Goal: Task Accomplishment & Management: Manage account settings

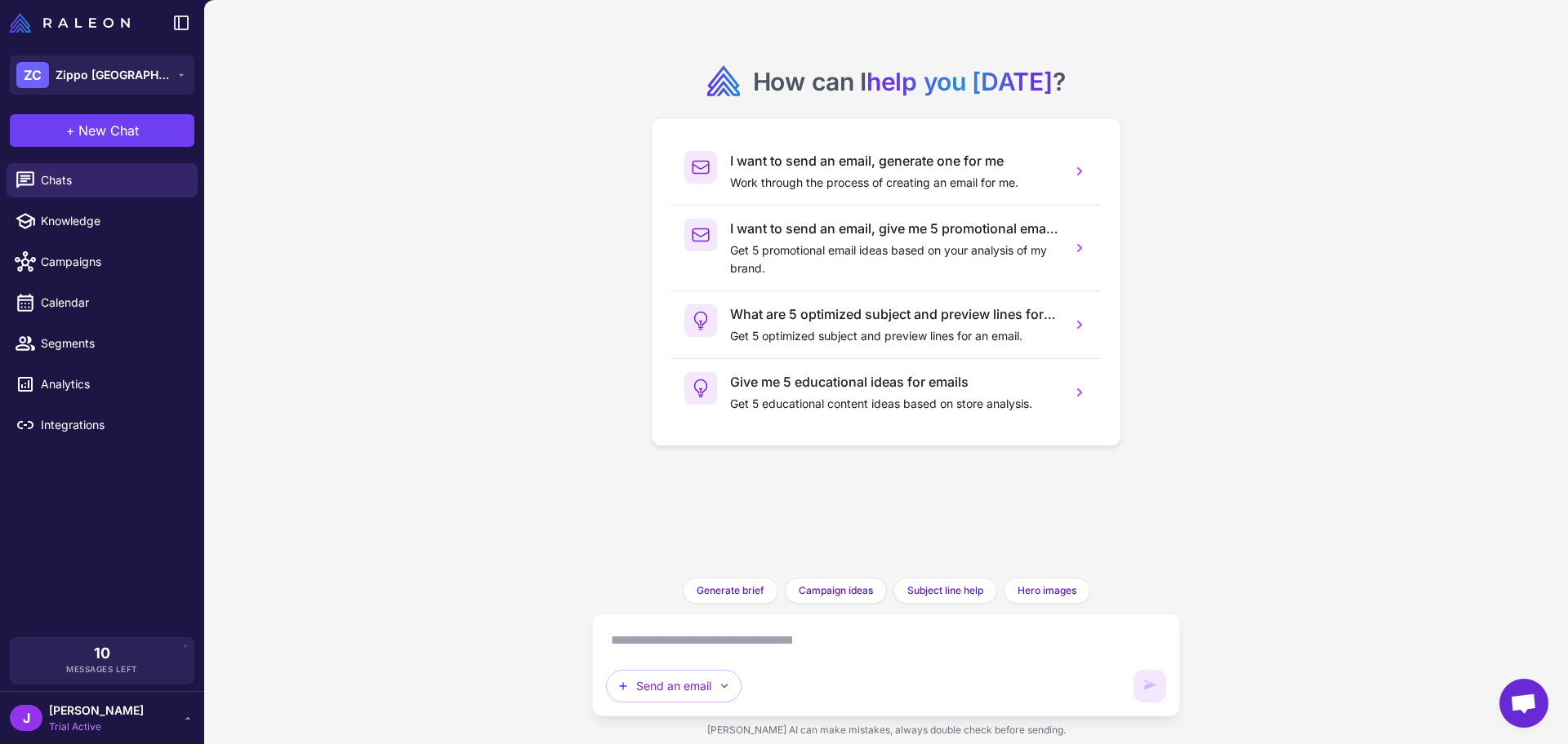
click at [70, 730] on span "Trial Active" at bounding box center [96, 727] width 95 height 14
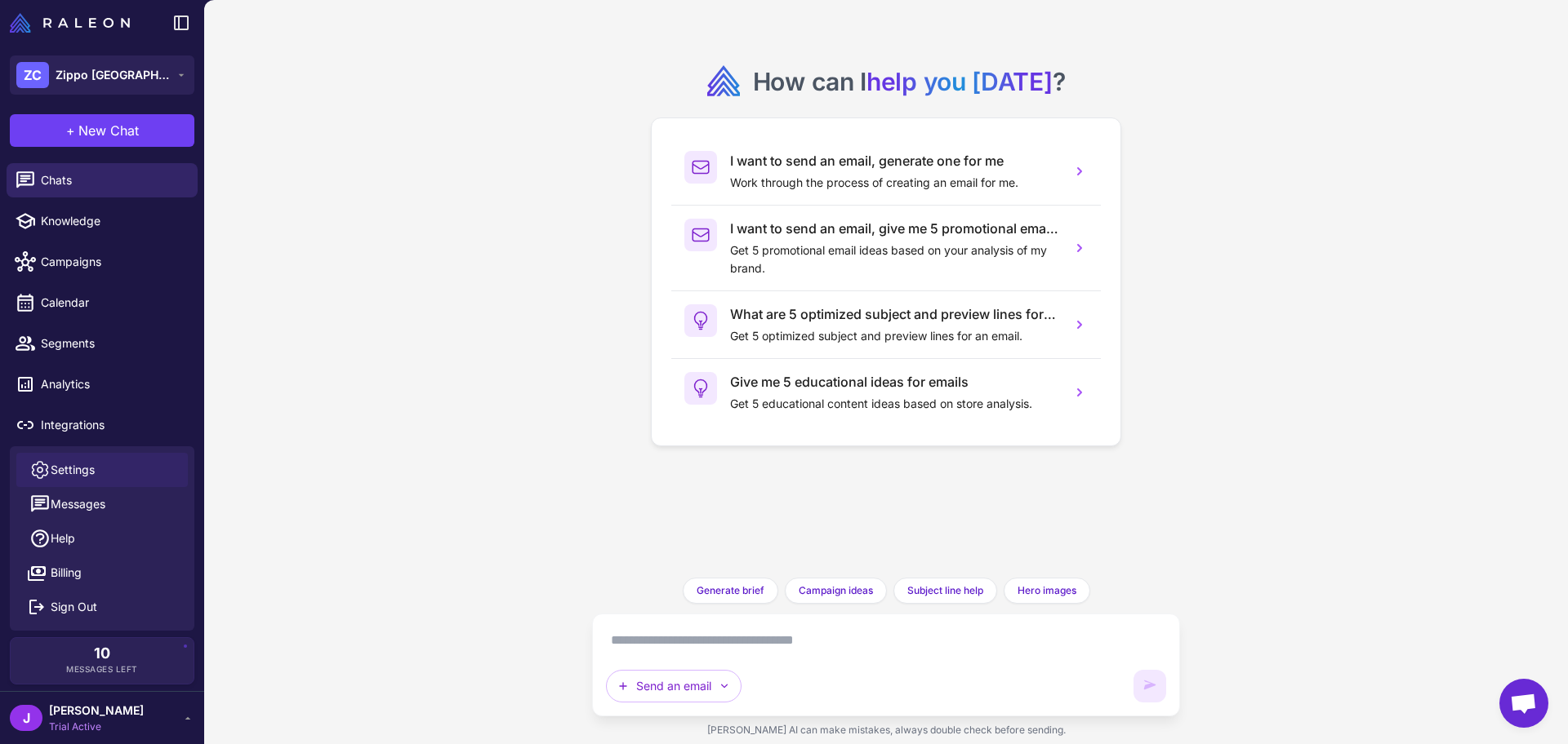
click at [80, 471] on span "Settings" at bounding box center [73, 470] width 44 height 18
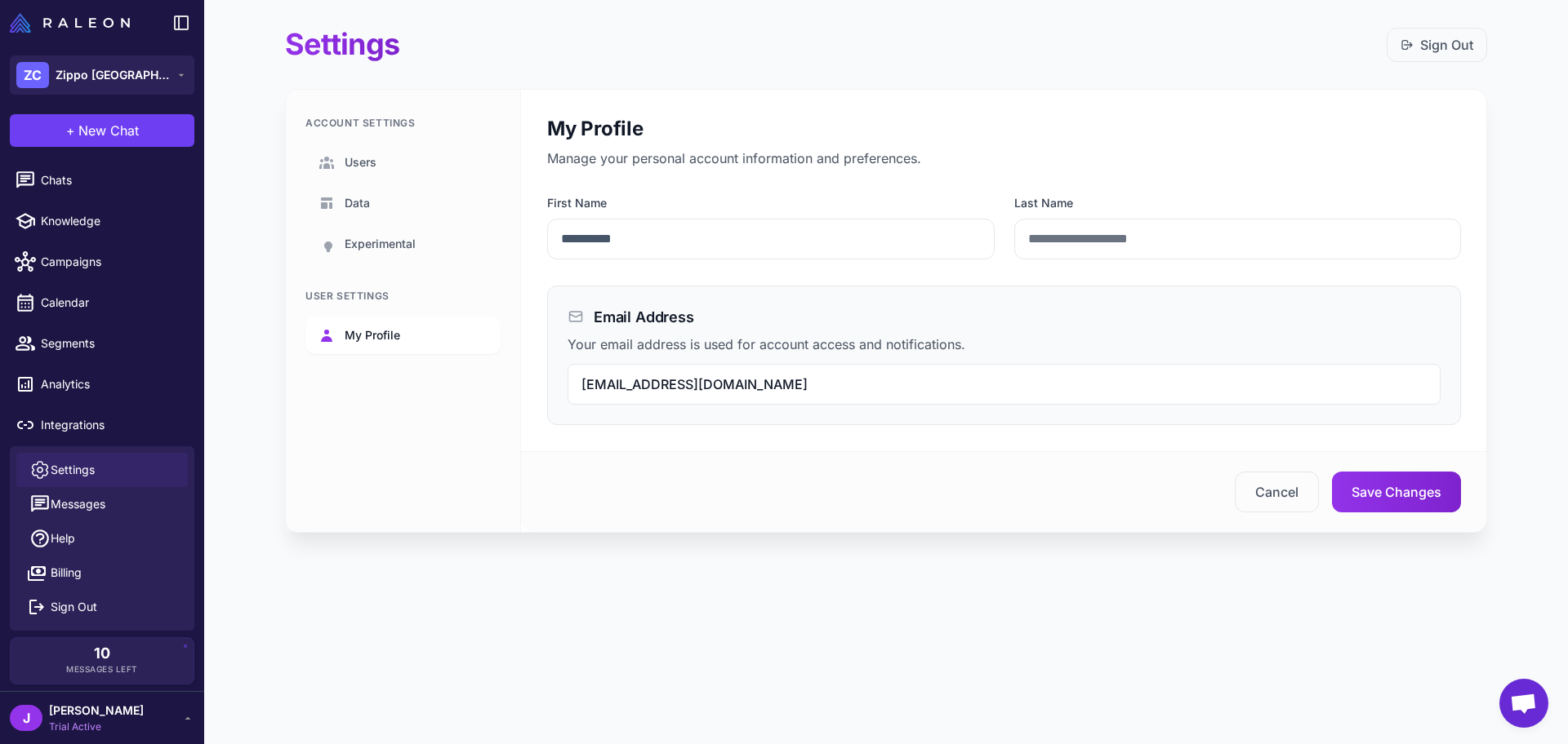
click at [359, 335] on span "My Profile" at bounding box center [373, 335] width 55 height 18
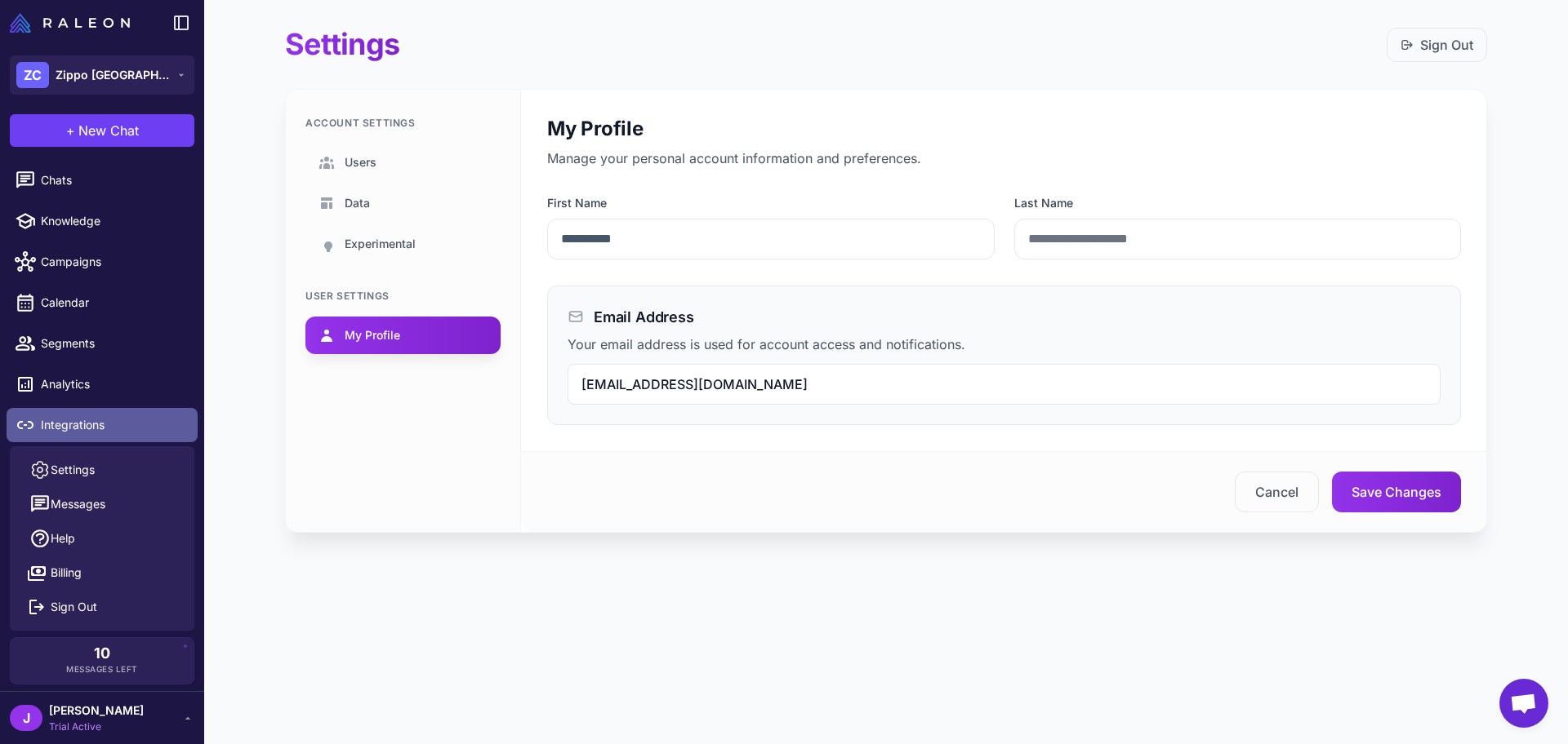
click at [81, 427] on span "Integrations" at bounding box center [113, 425] width 143 height 18
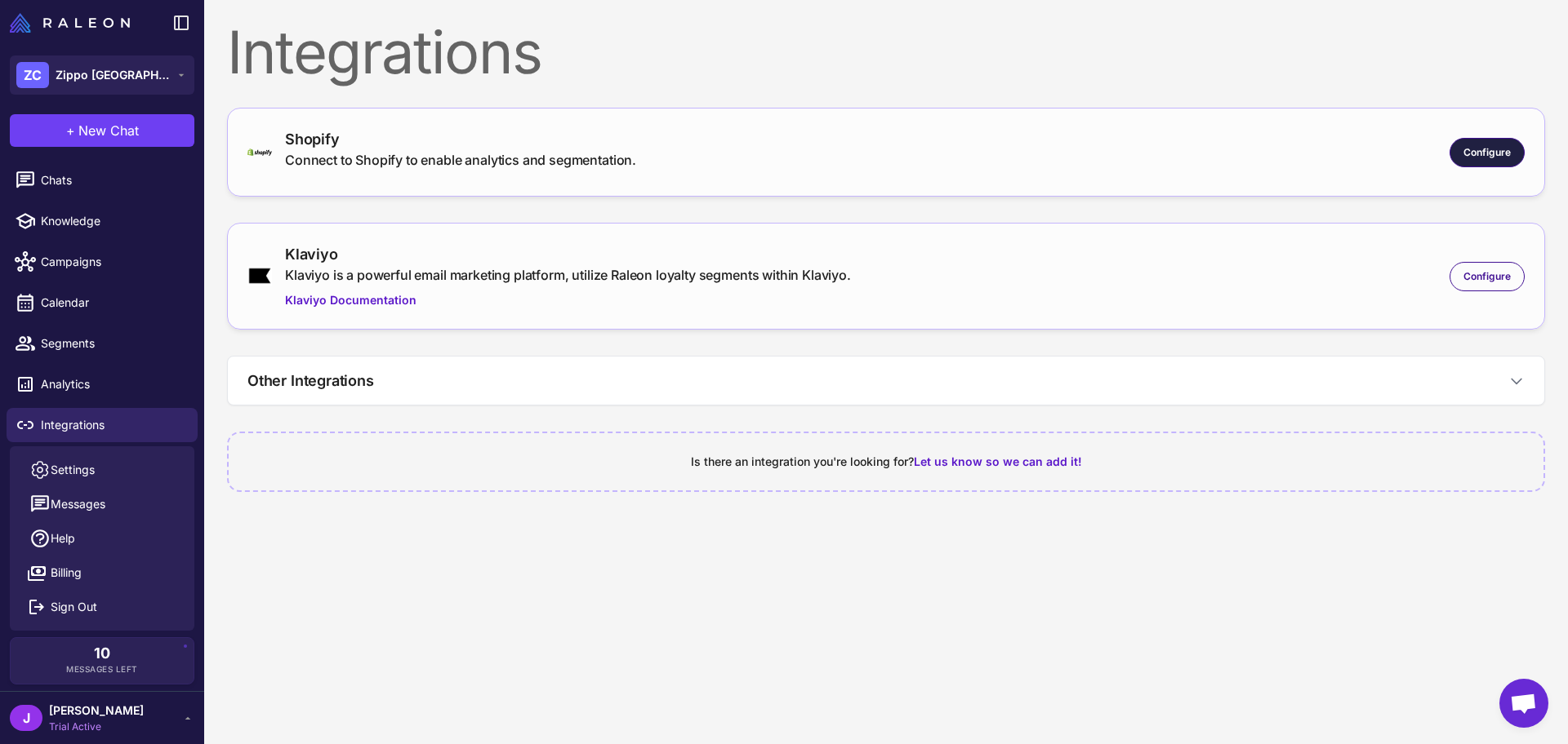
click at [1483, 150] on span "Configure" at bounding box center [1488, 152] width 48 height 14
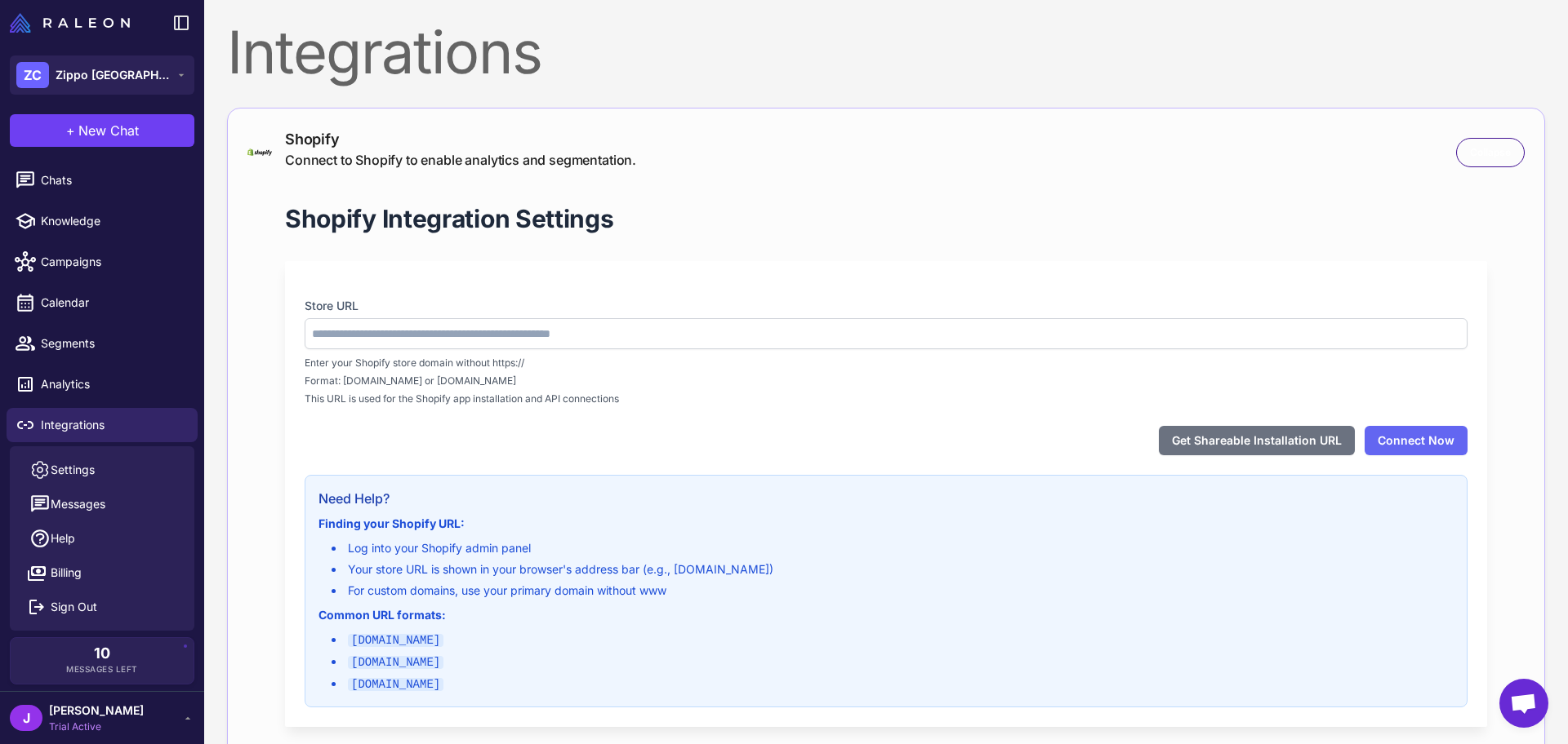
type input "**********"
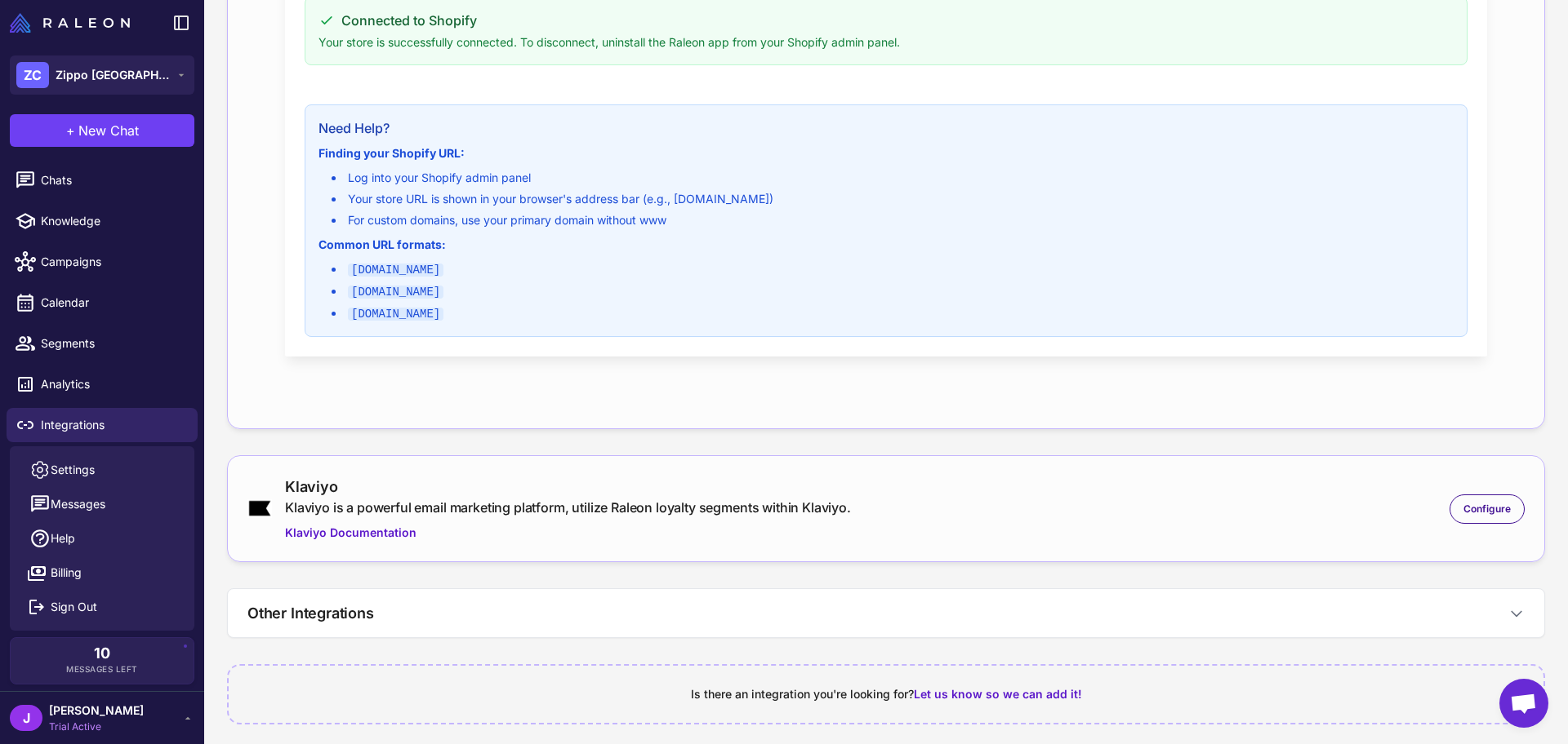
scroll to position [463, 0]
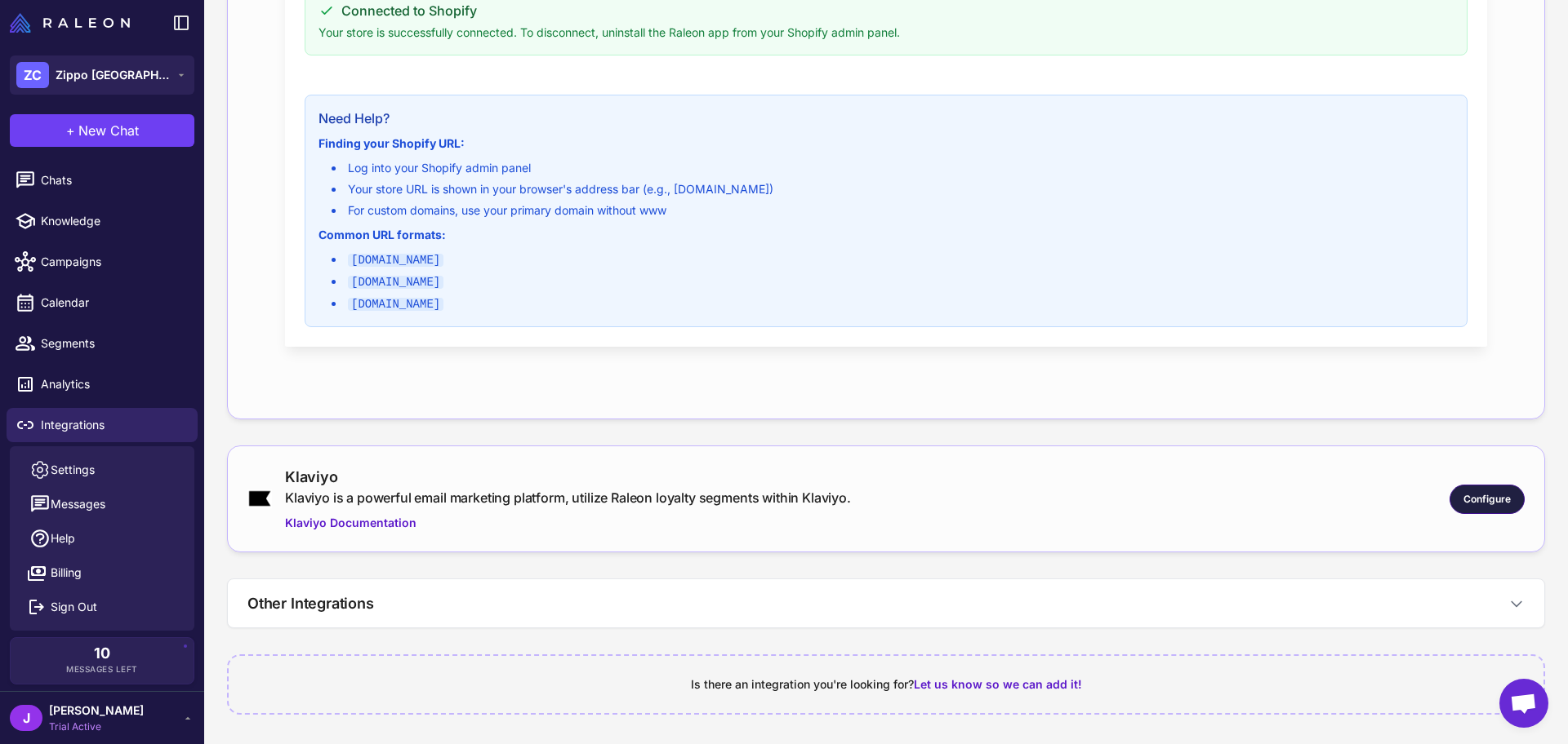
click at [1465, 495] on span "Configure" at bounding box center [1488, 499] width 48 height 14
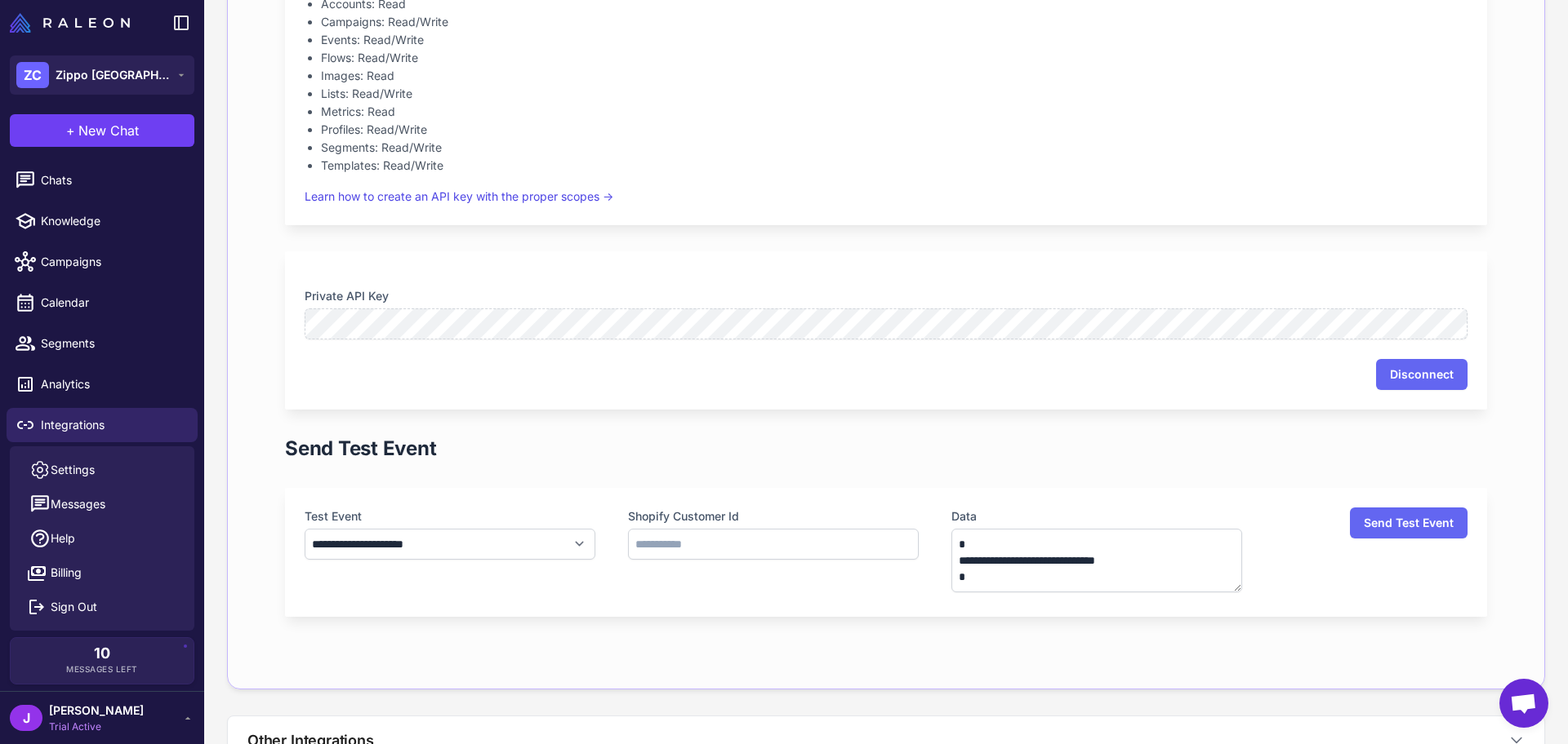
scroll to position [1280, 0]
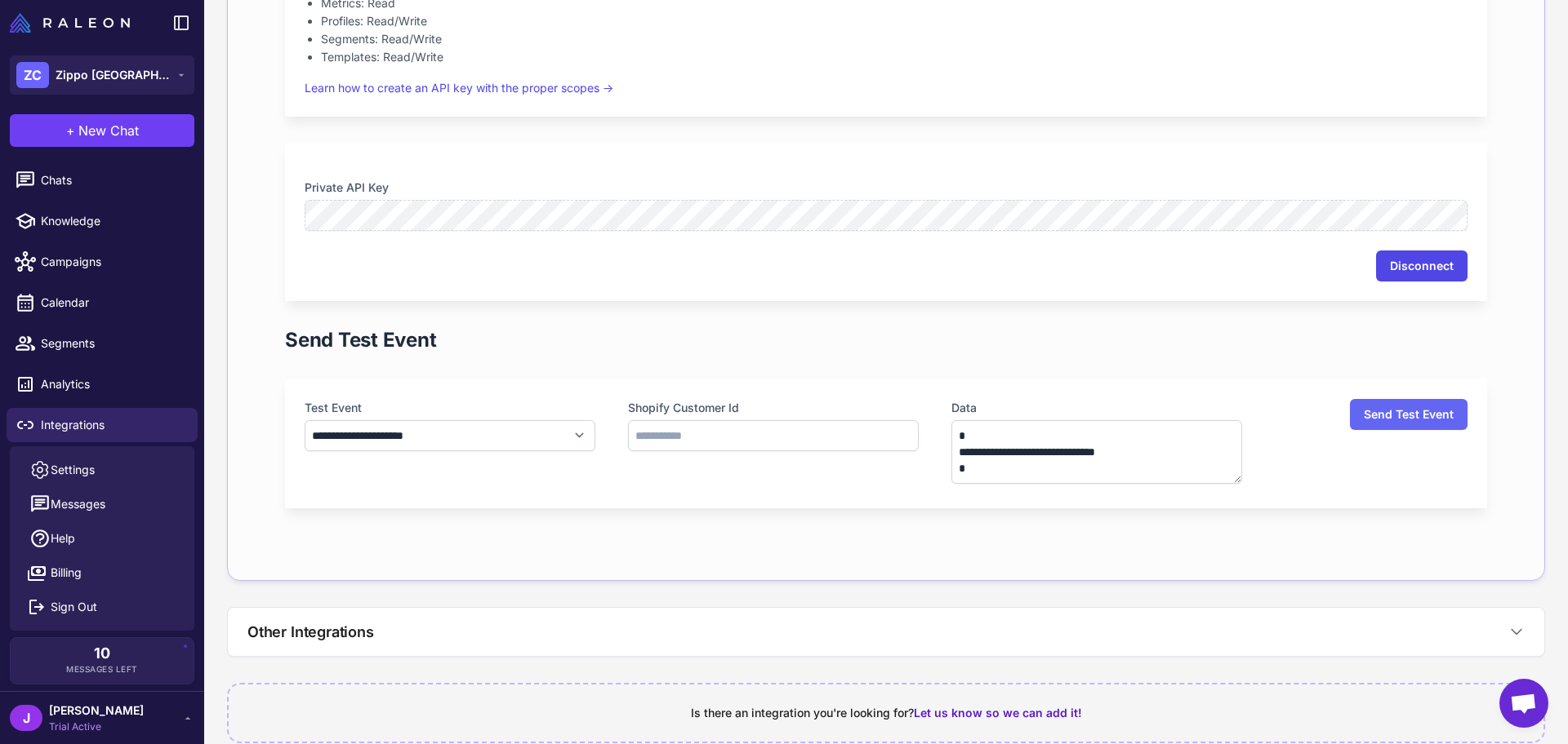
click at [1423, 266] on button "Disconnect" at bounding box center [1422, 266] width 92 height 31
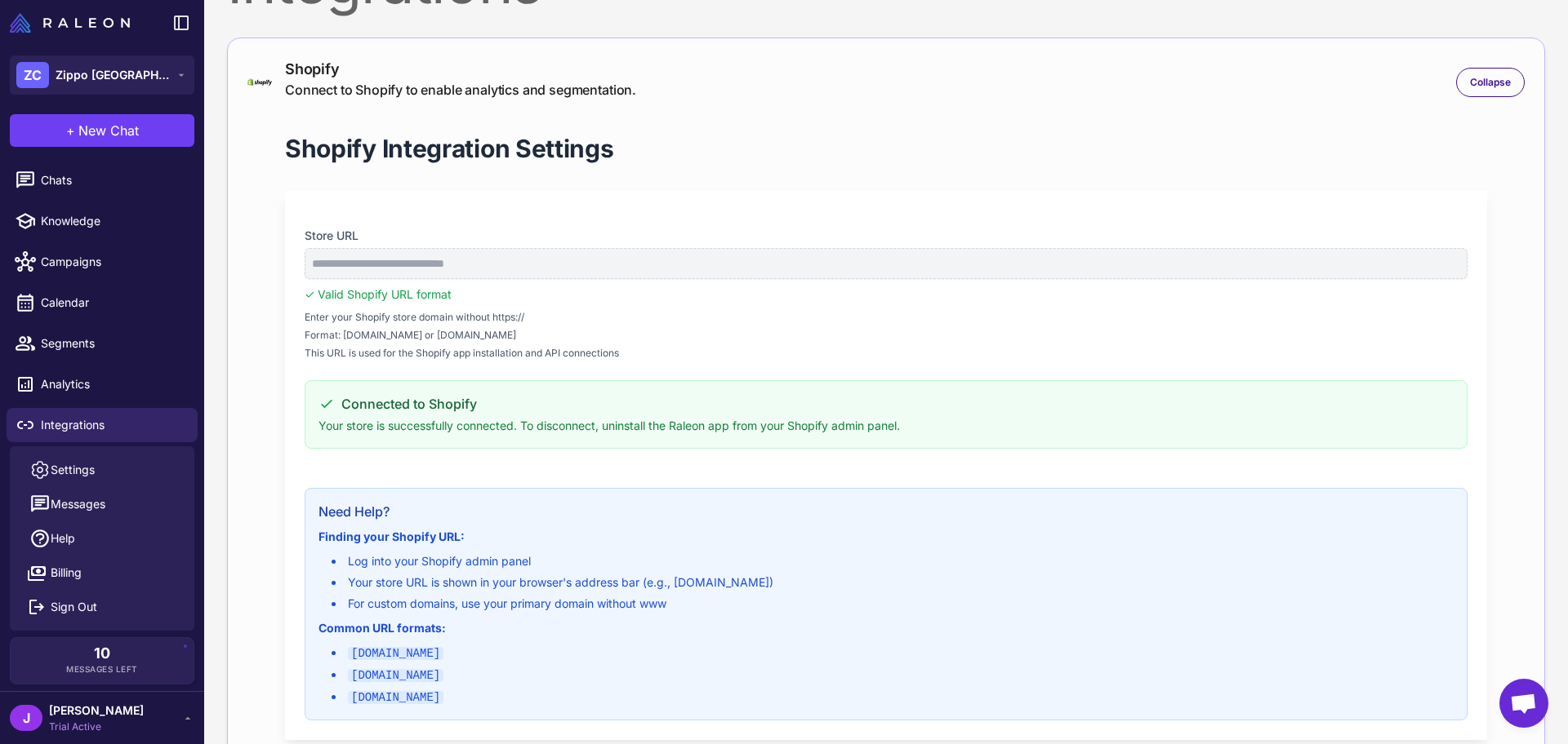
scroll to position [0, 0]
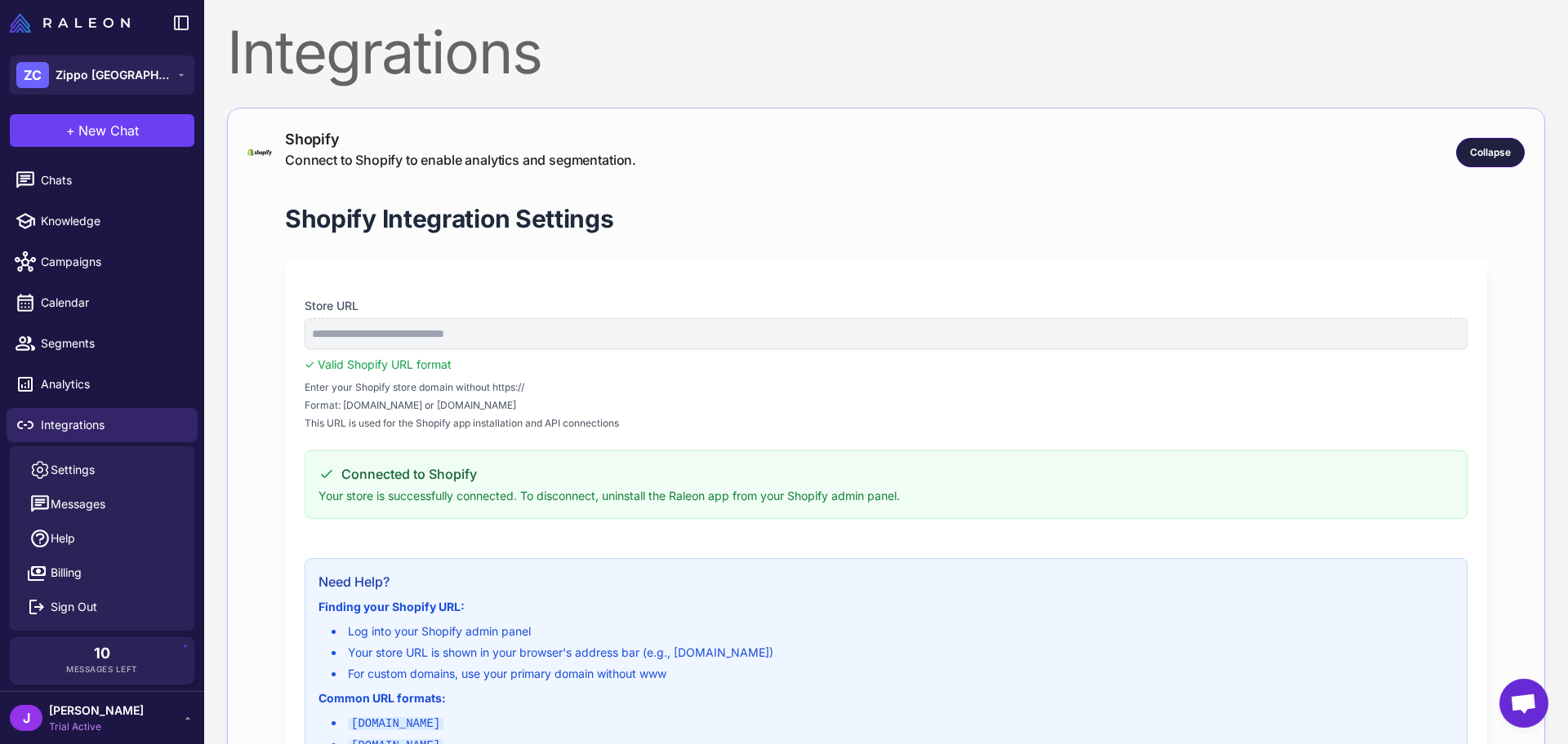
click at [1478, 153] on span "Collapse" at bounding box center [1490, 152] width 41 height 14
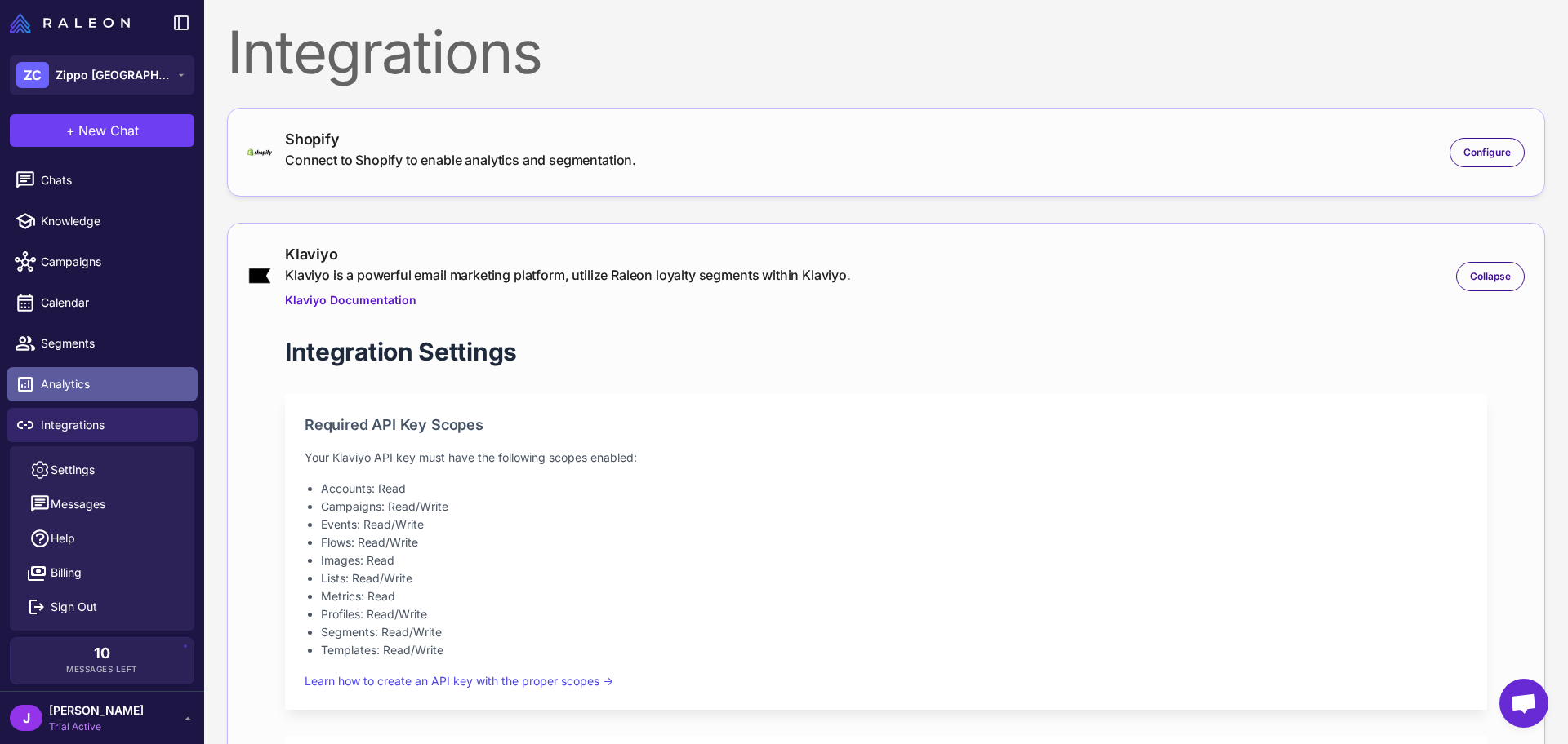
click at [74, 383] on span "Analytics" at bounding box center [113, 384] width 143 height 18
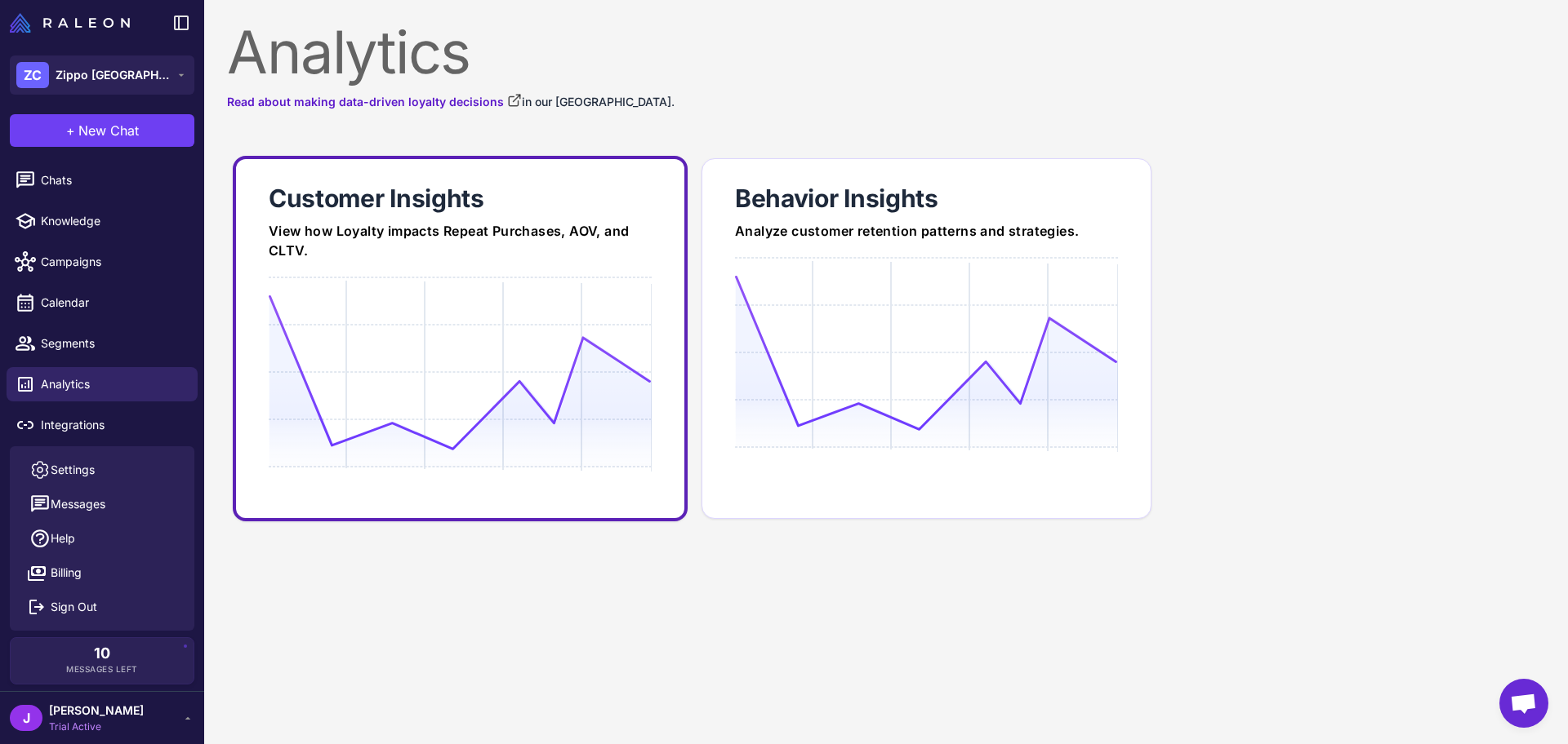
click at [540, 352] on icon at bounding box center [460, 372] width 382 height 156
